Goal: Task Accomplishment & Management: Complete application form

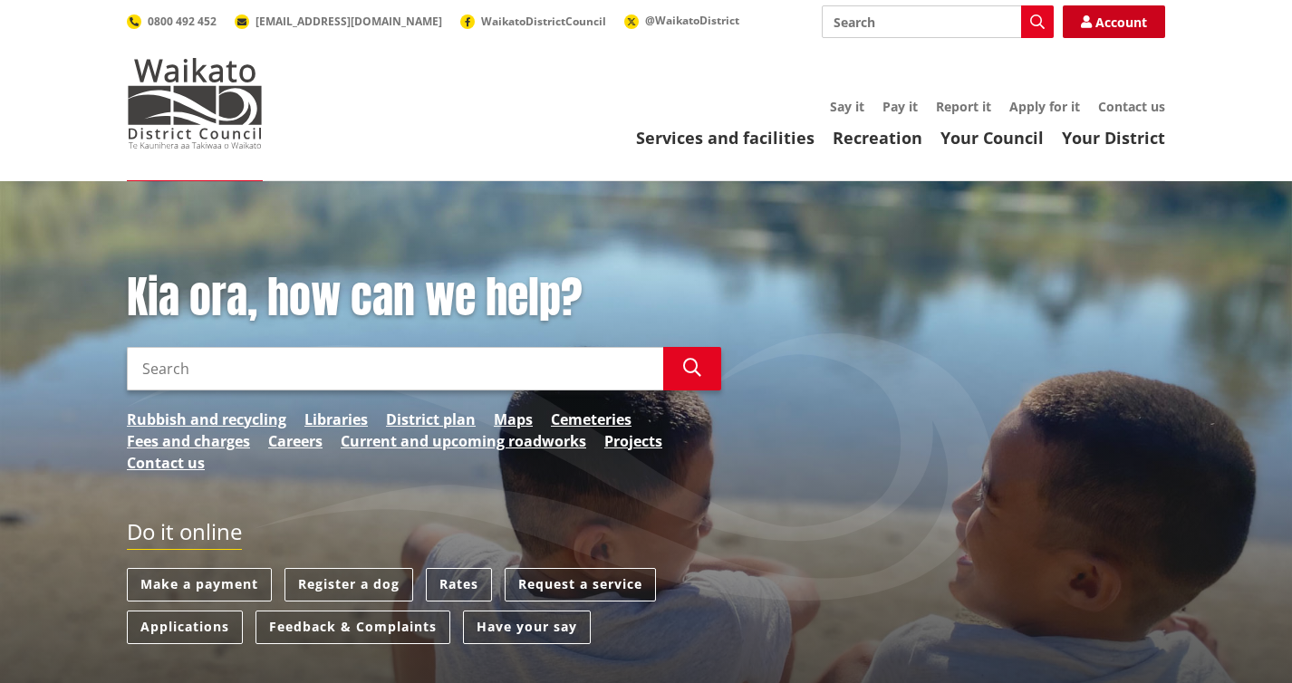
click at [948, 16] on link "Account" at bounding box center [1114, 21] width 102 height 33
click at [759, 145] on link "Services and facilities" at bounding box center [725, 138] width 178 height 22
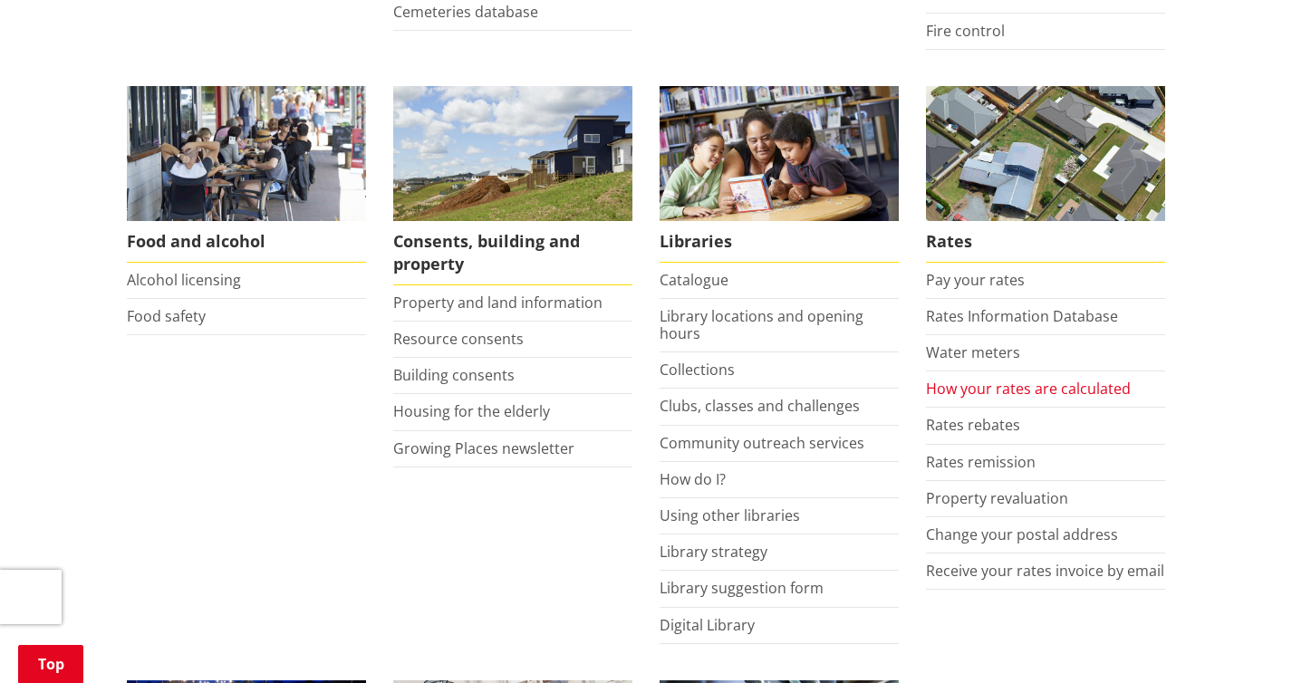
scroll to position [676, 0]
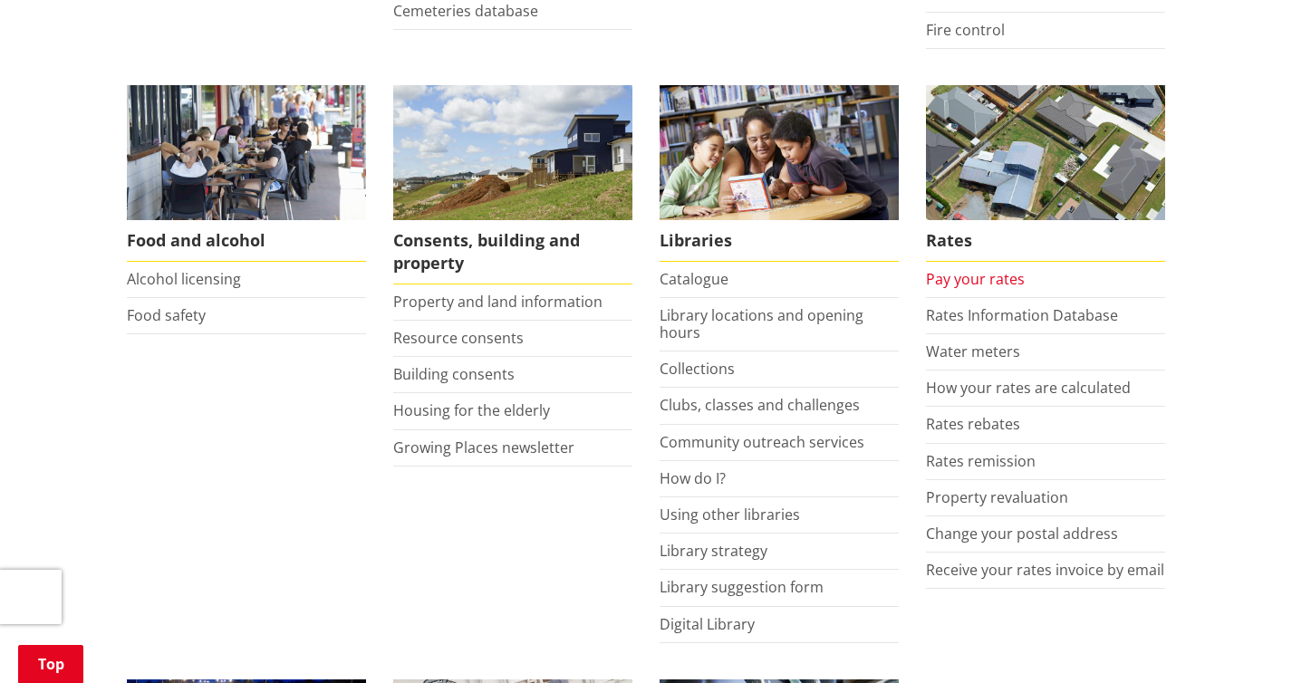
click at [989, 275] on link "Pay your rates" at bounding box center [975, 279] width 99 height 20
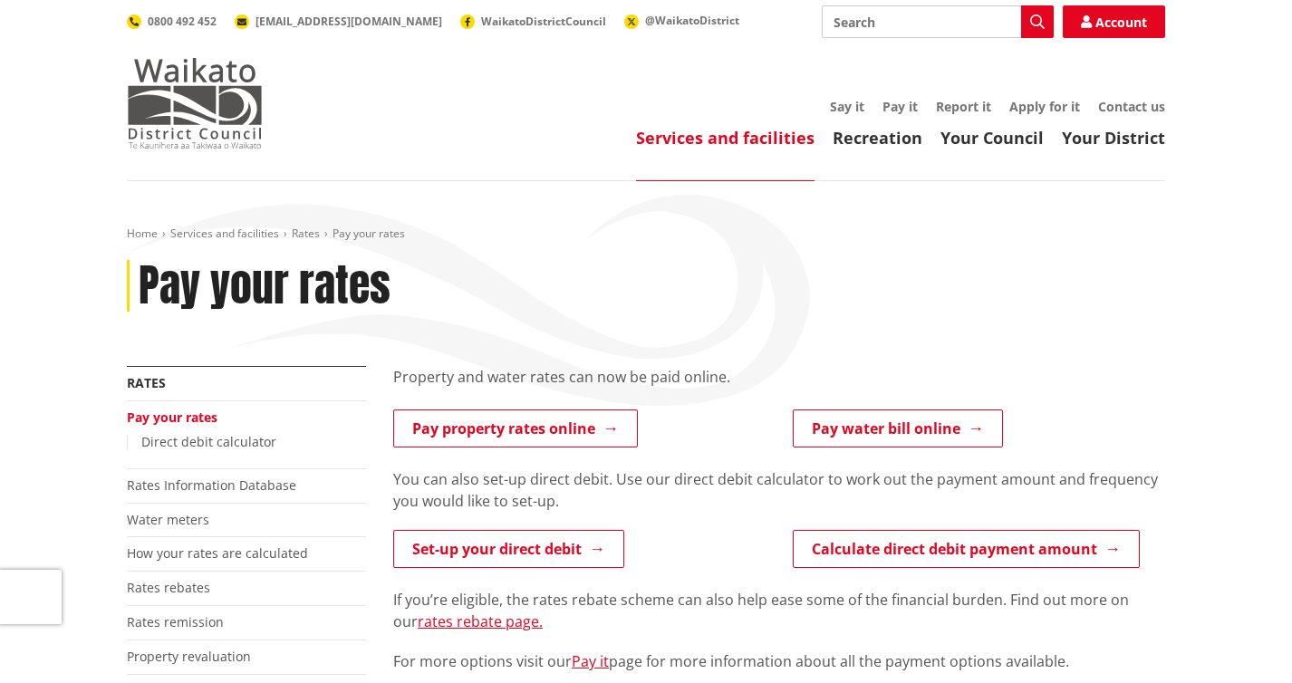
click at [201, 107] on img at bounding box center [195, 103] width 136 height 91
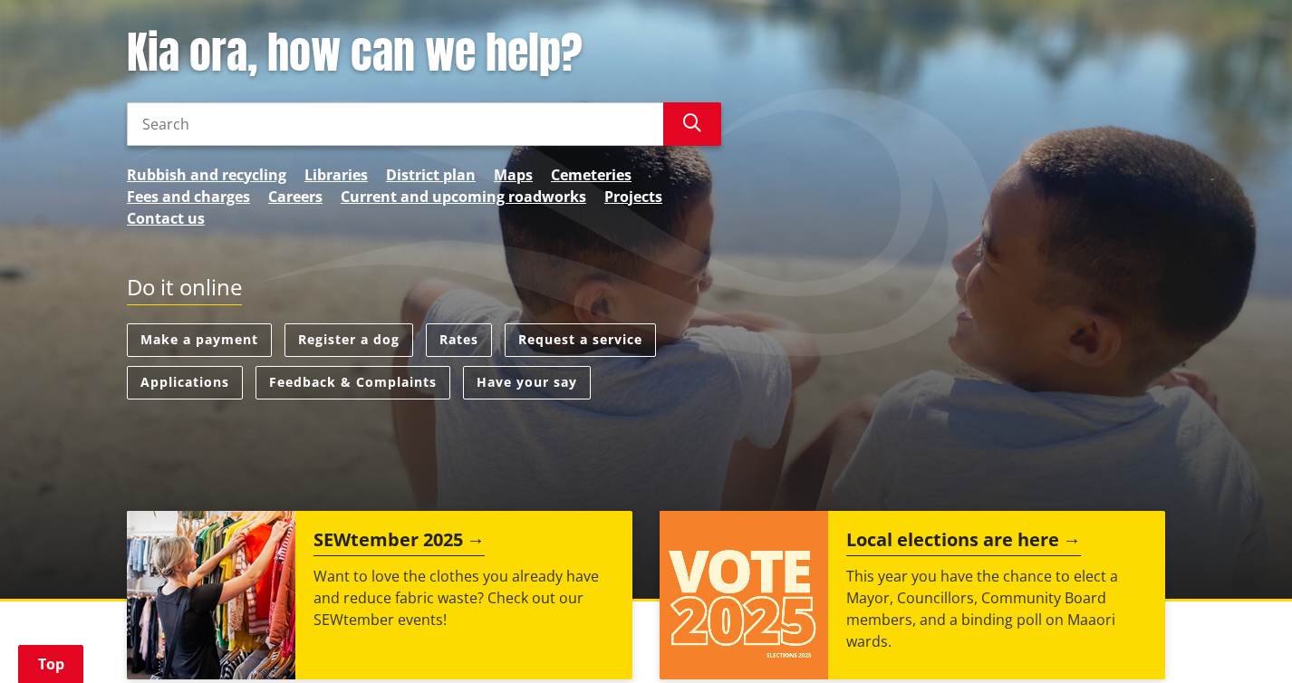
scroll to position [257, 0]
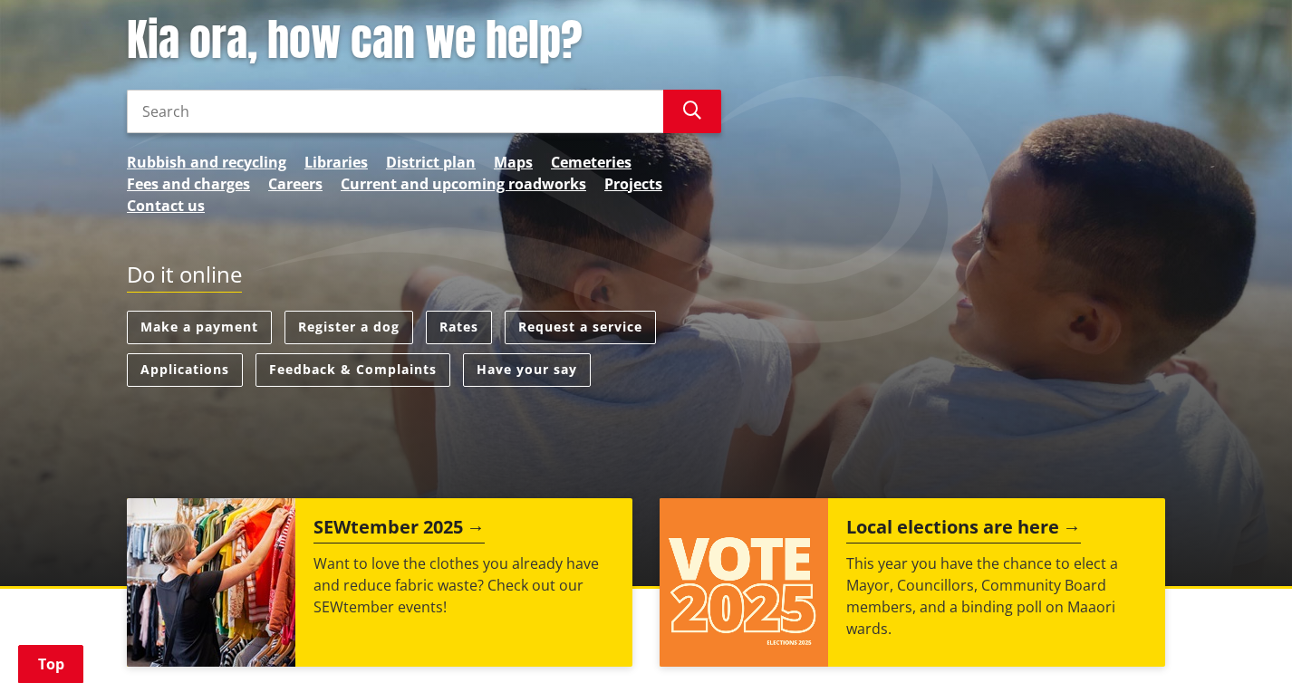
click at [465, 324] on link "Rates" at bounding box center [459, 328] width 66 height 34
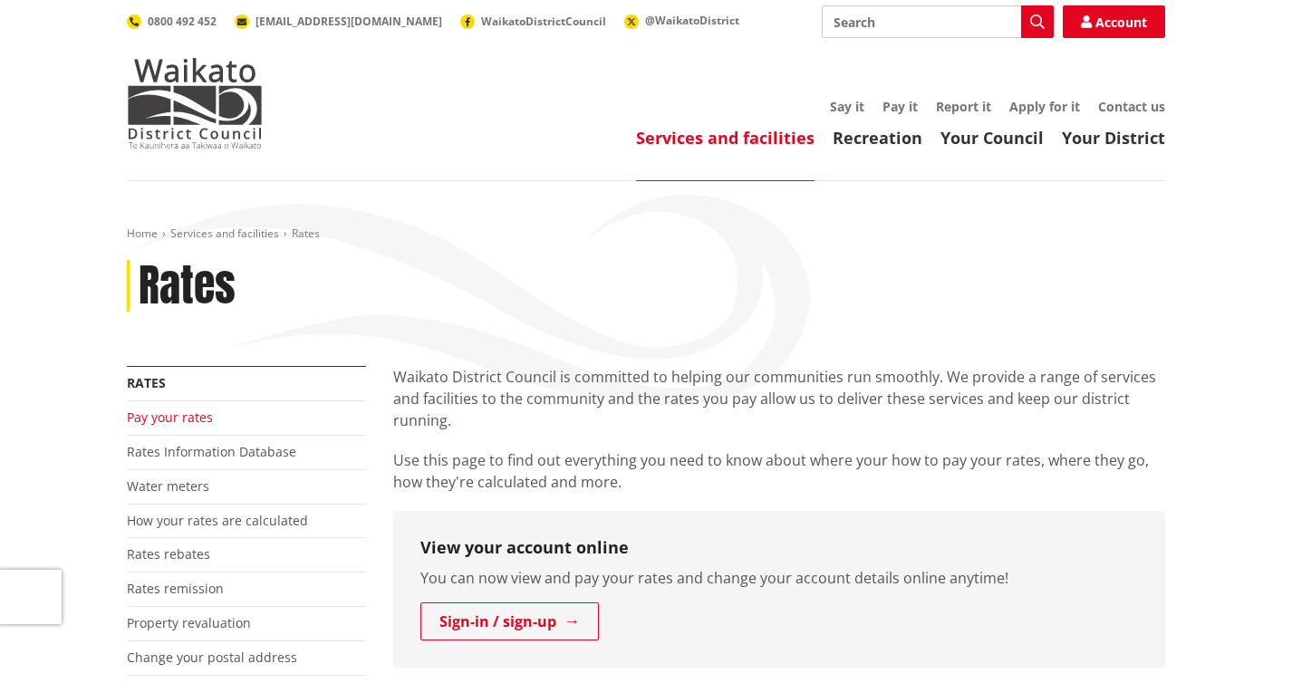
click at [190, 416] on link "Pay your rates" at bounding box center [170, 417] width 86 height 17
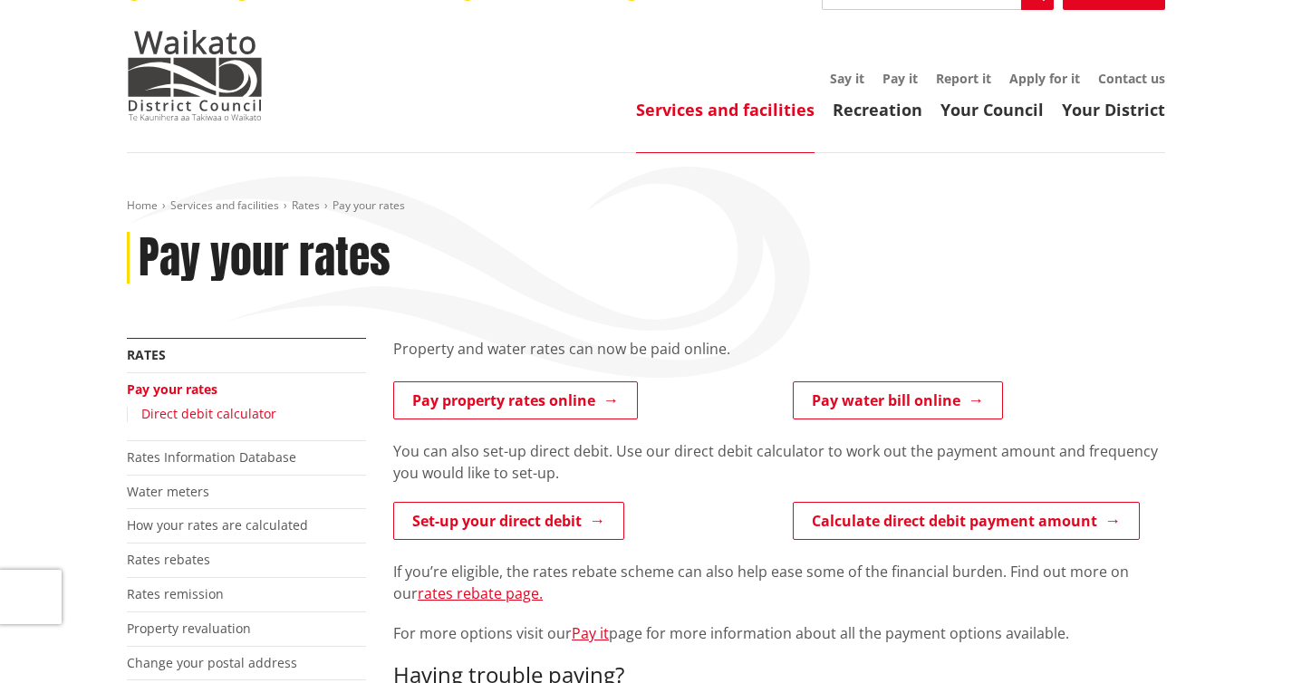
scroll to position [29, 0]
click at [153, 352] on link "Rates" at bounding box center [146, 353] width 39 height 17
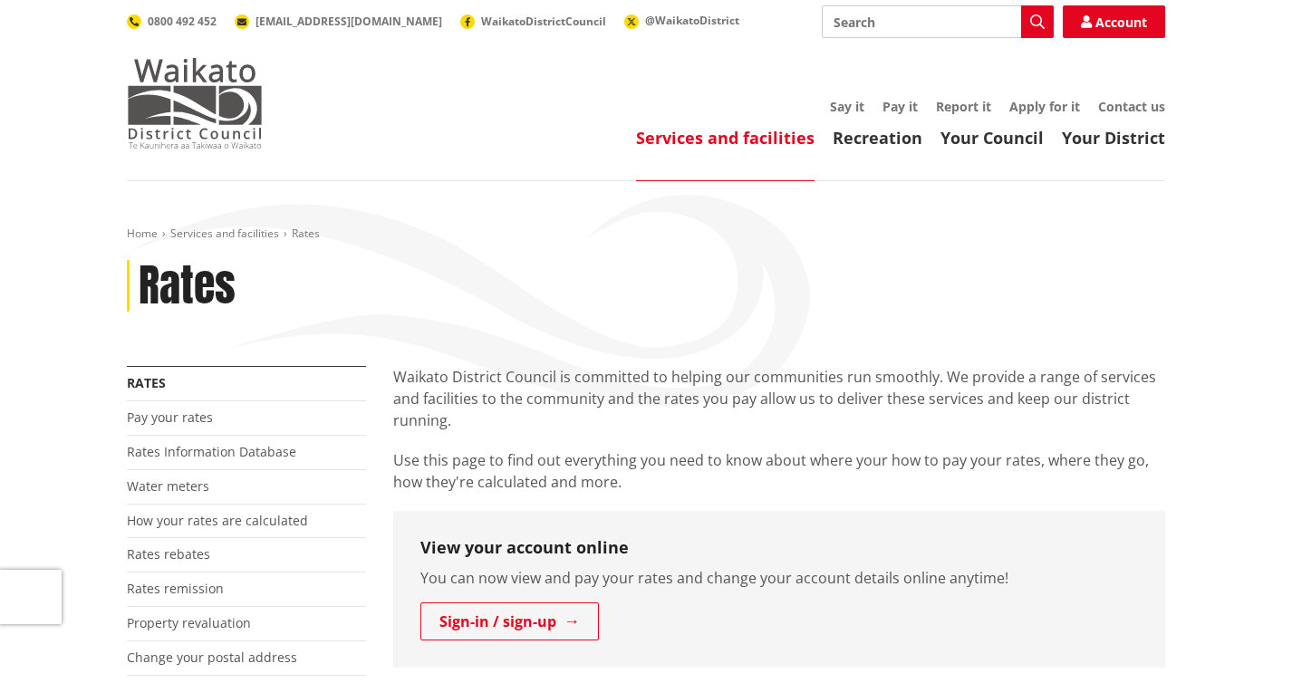
click at [213, 113] on img at bounding box center [195, 103] width 136 height 91
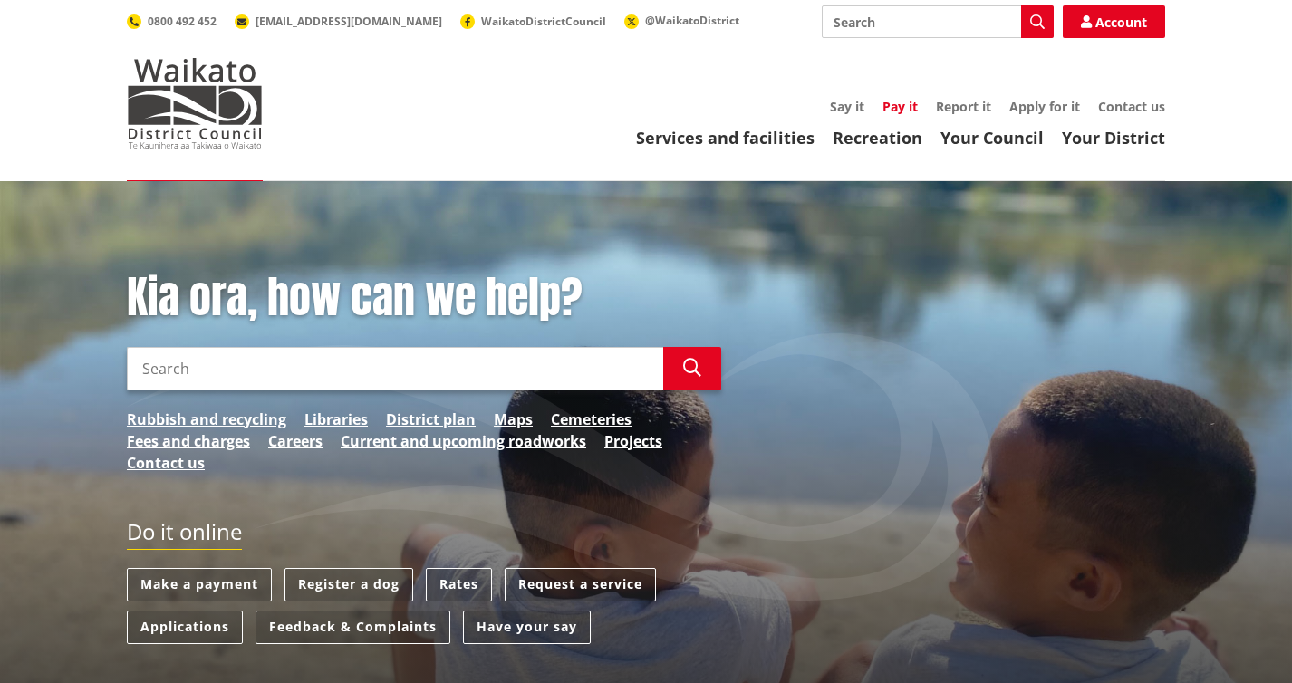
click at [896, 106] on link "Pay it" at bounding box center [899, 106] width 35 height 17
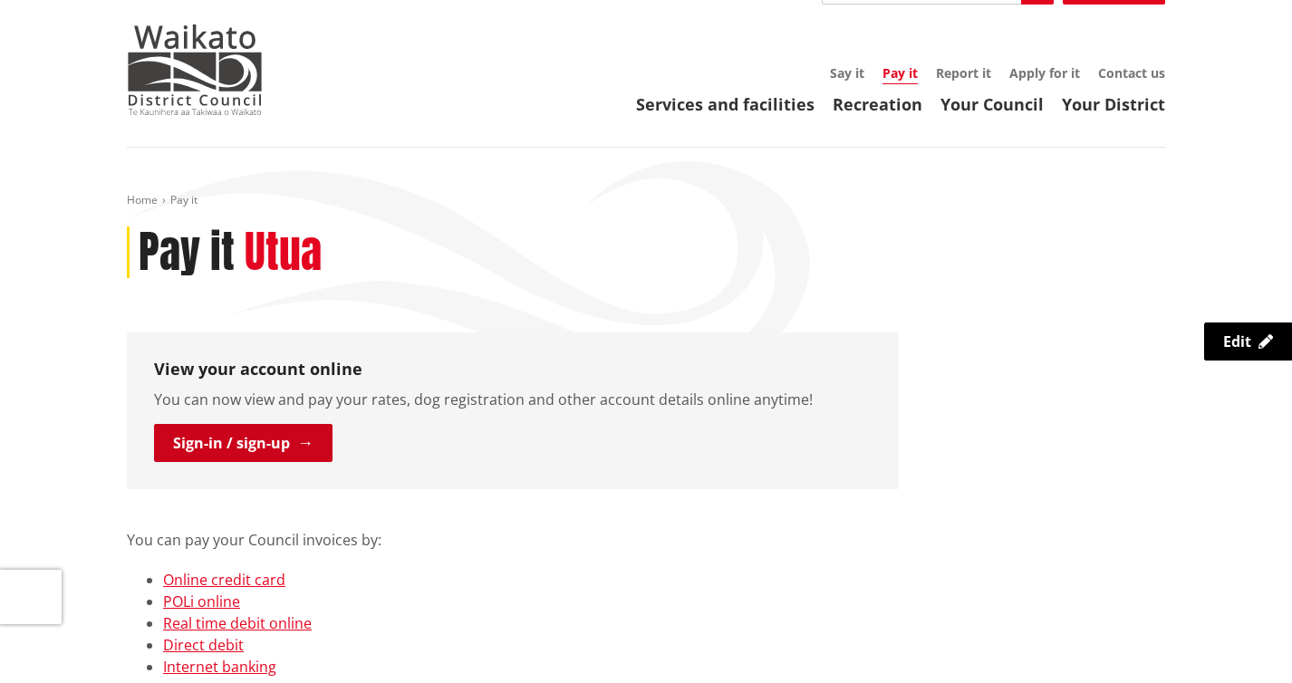
scroll to position [193, 0]
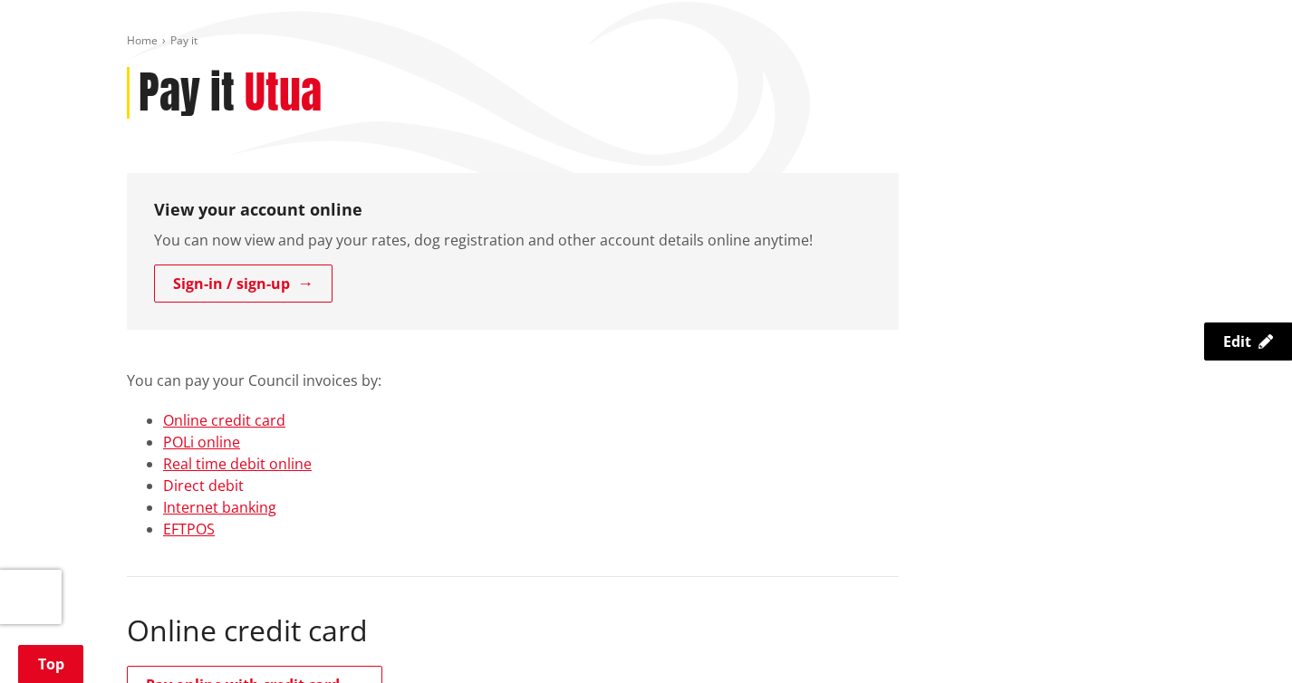
click at [223, 482] on link "Direct debit" at bounding box center [203, 486] width 81 height 20
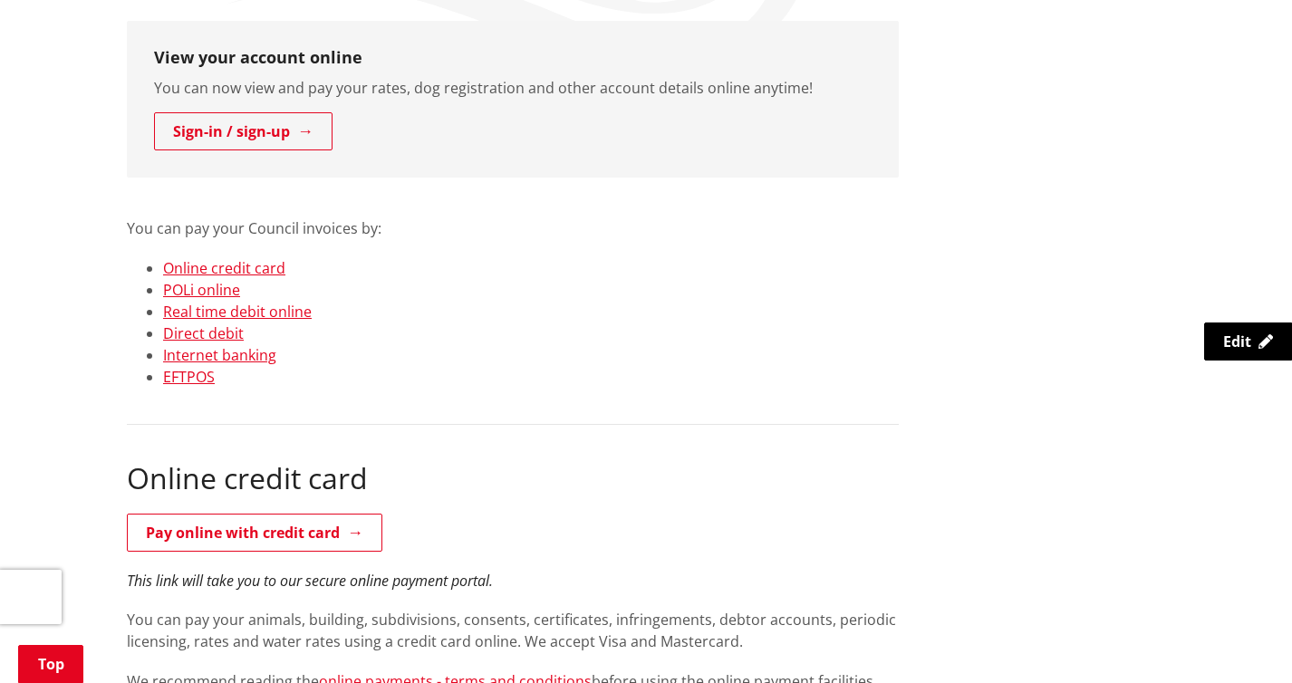
scroll to position [342, 0]
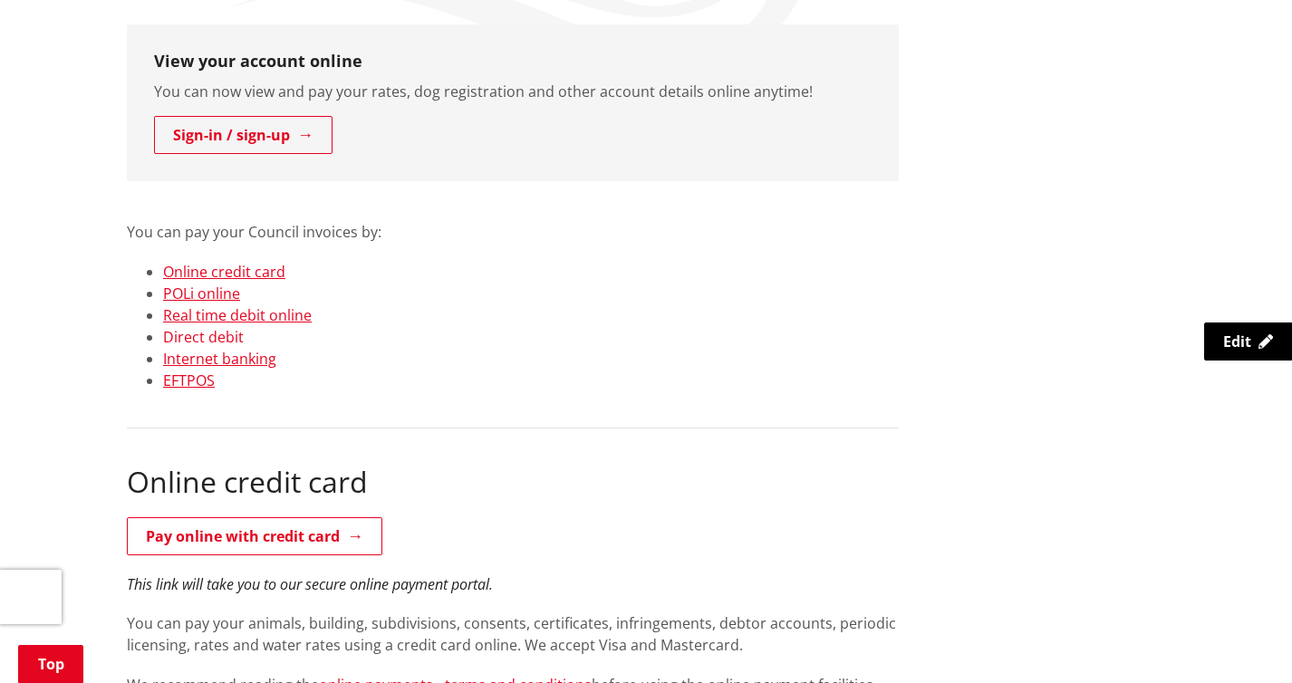
click at [195, 338] on link "Direct debit" at bounding box center [203, 337] width 81 height 20
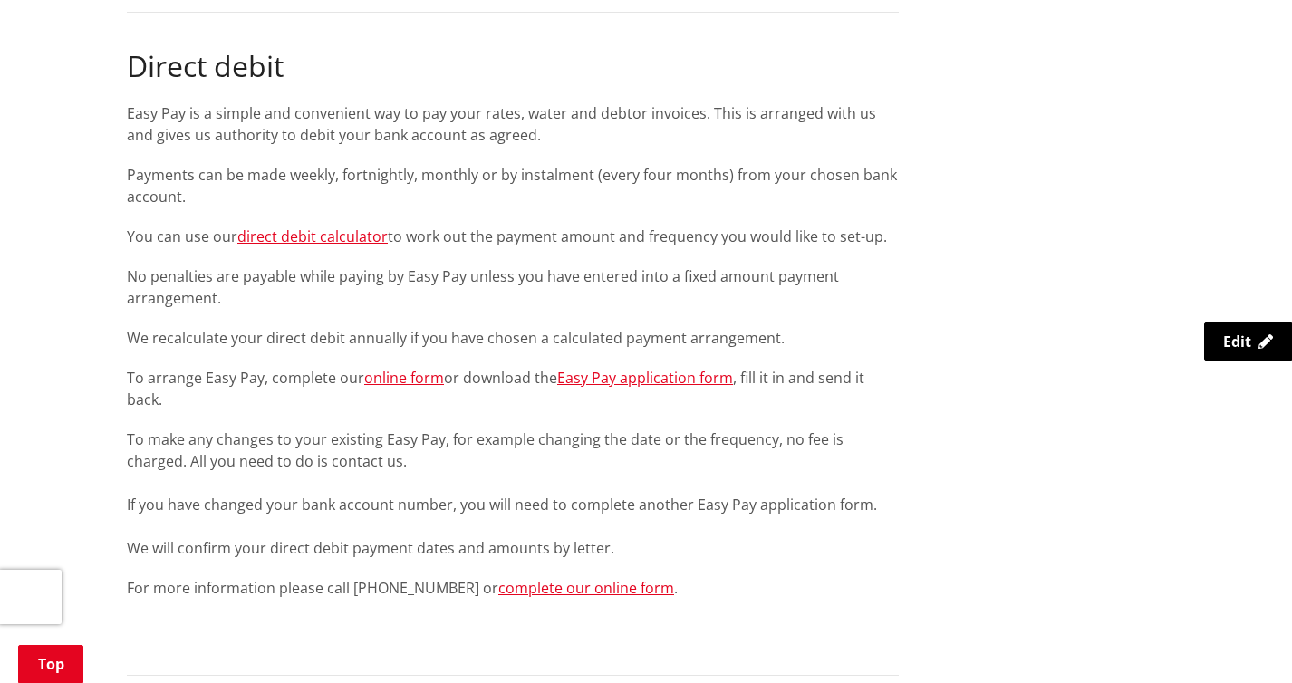
scroll to position [2029, 0]
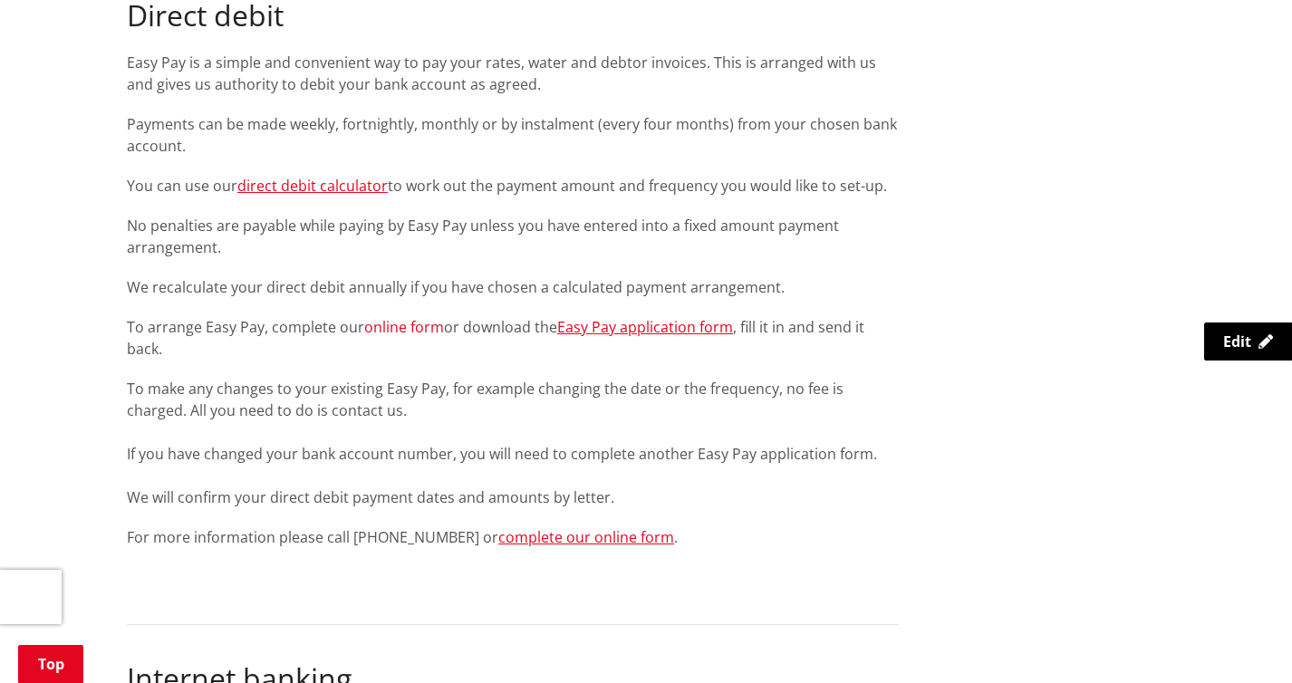
click at [406, 327] on link "online form" at bounding box center [404, 327] width 80 height 20
